Goal: Communication & Community: Participate in discussion

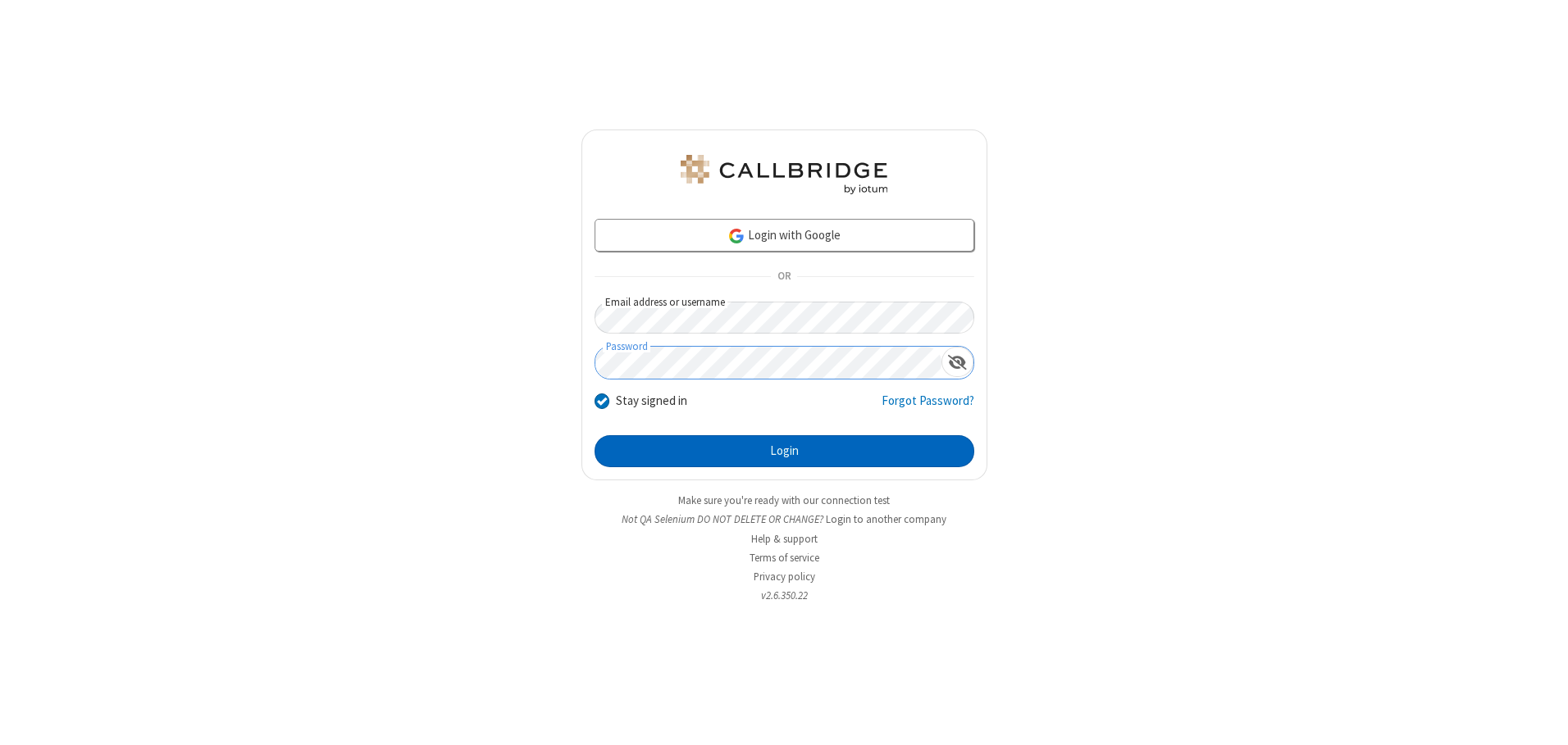
click at [784, 451] on button "Login" at bounding box center [784, 452] width 380 height 33
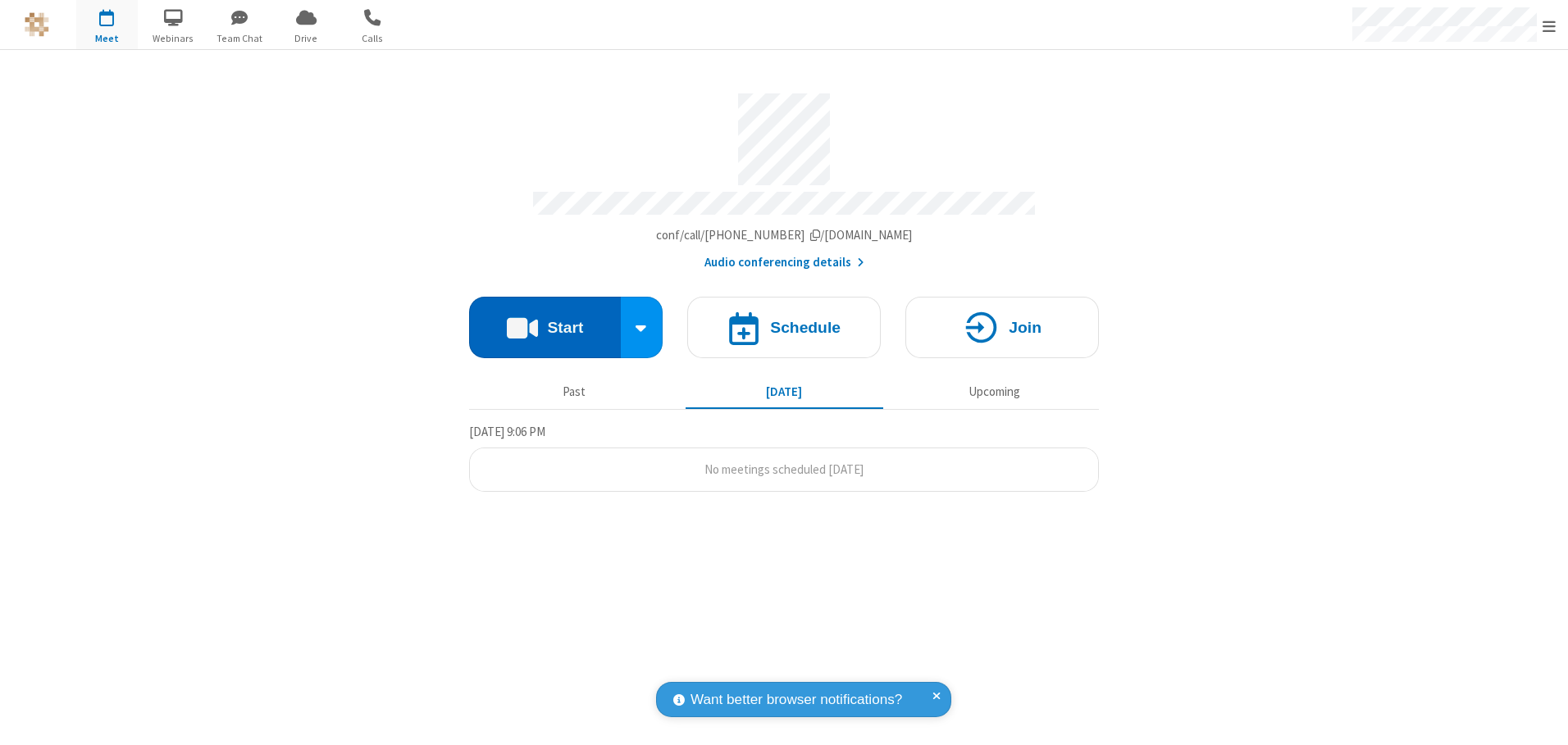
click at [544, 322] on button "Start" at bounding box center [544, 327] width 152 height 61
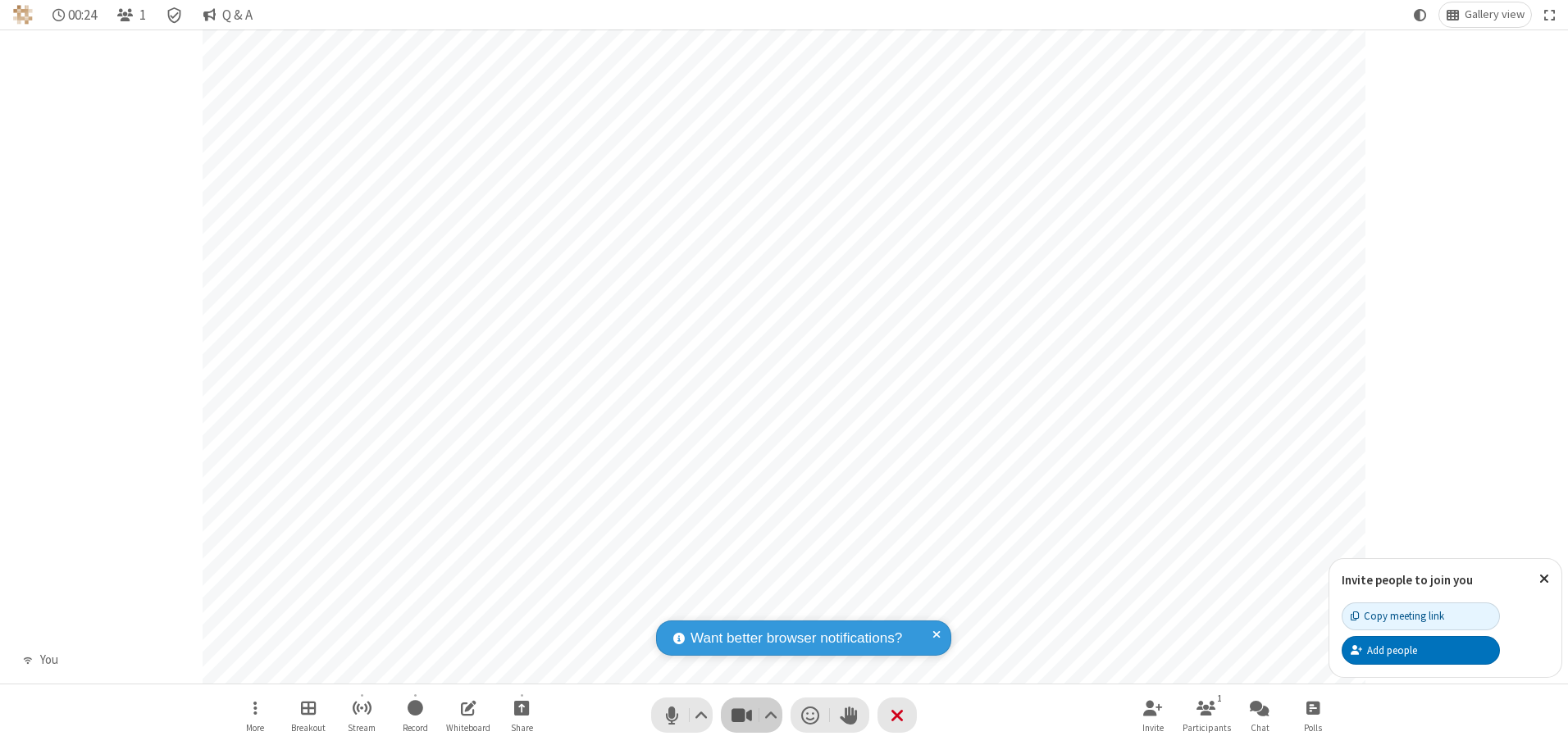
click at [742, 715] on span "Stop video (Alt+V)" at bounding box center [742, 715] width 25 height 24
click at [742, 715] on span "Start video (Alt+V)" at bounding box center [742, 715] width 25 height 24
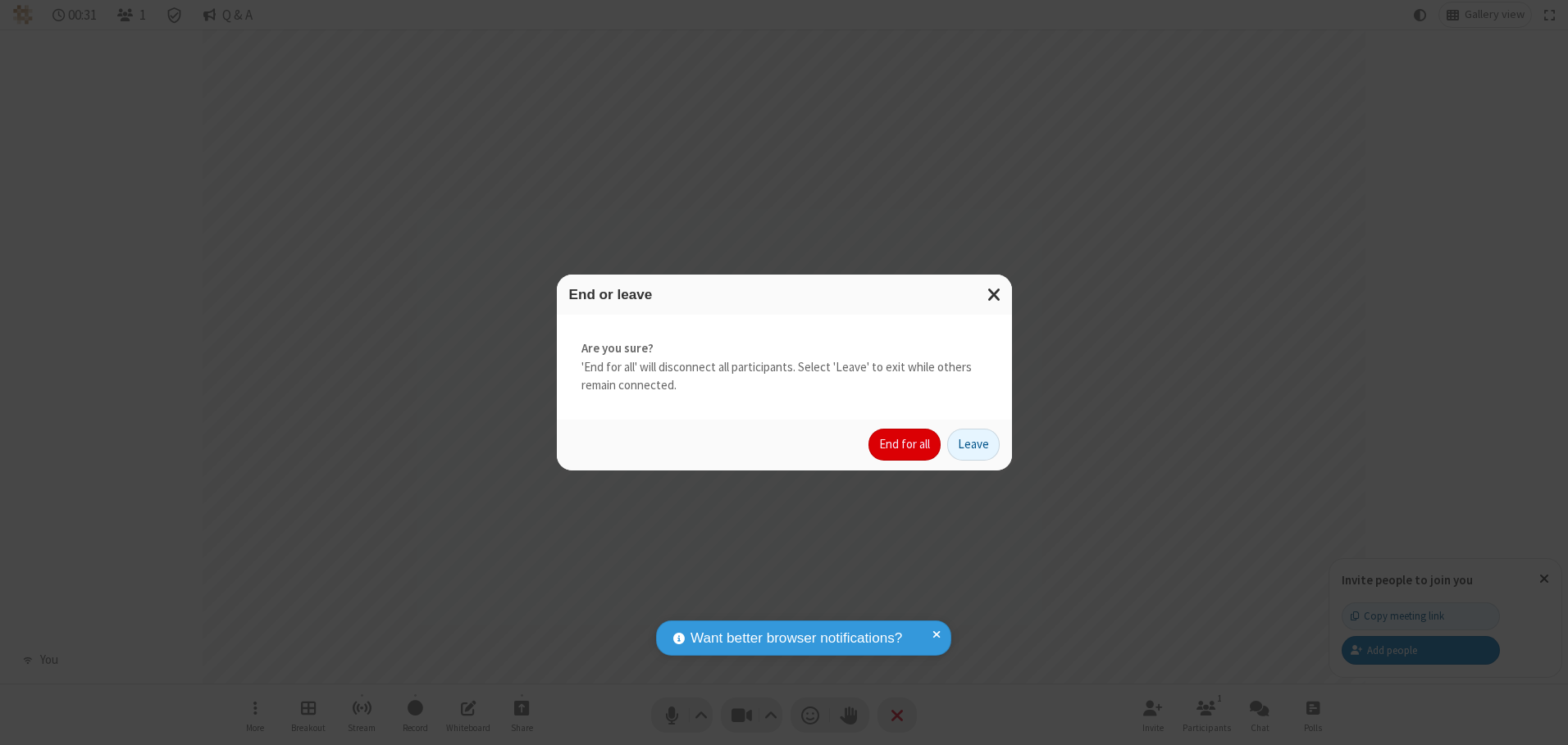
click at [906, 444] on button "End for all" at bounding box center [905, 445] width 73 height 33
